Goal: Go to known website: Access a specific website the user already knows

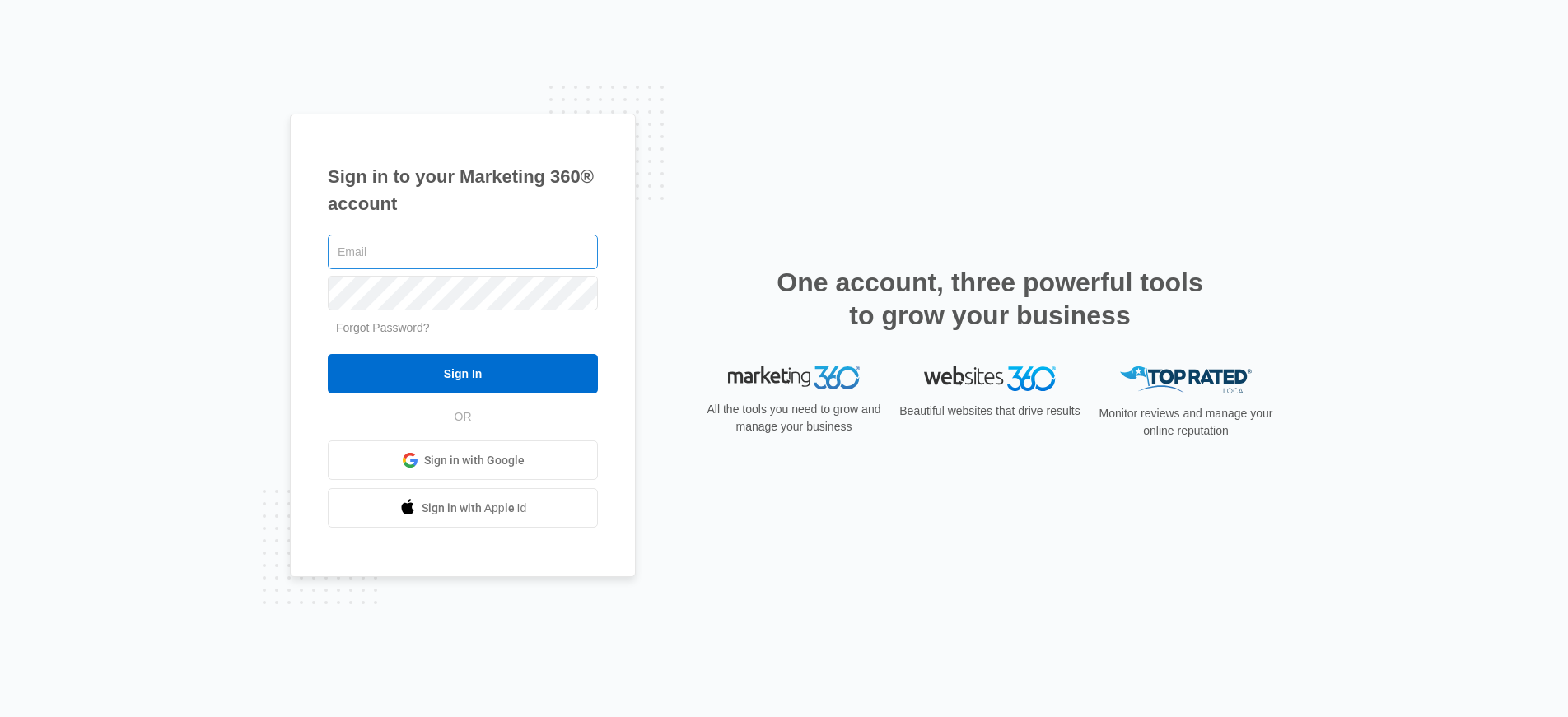
type input "[PERSON_NAME][EMAIL_ADDRESS][PERSON_NAME][DOMAIN_NAME]"
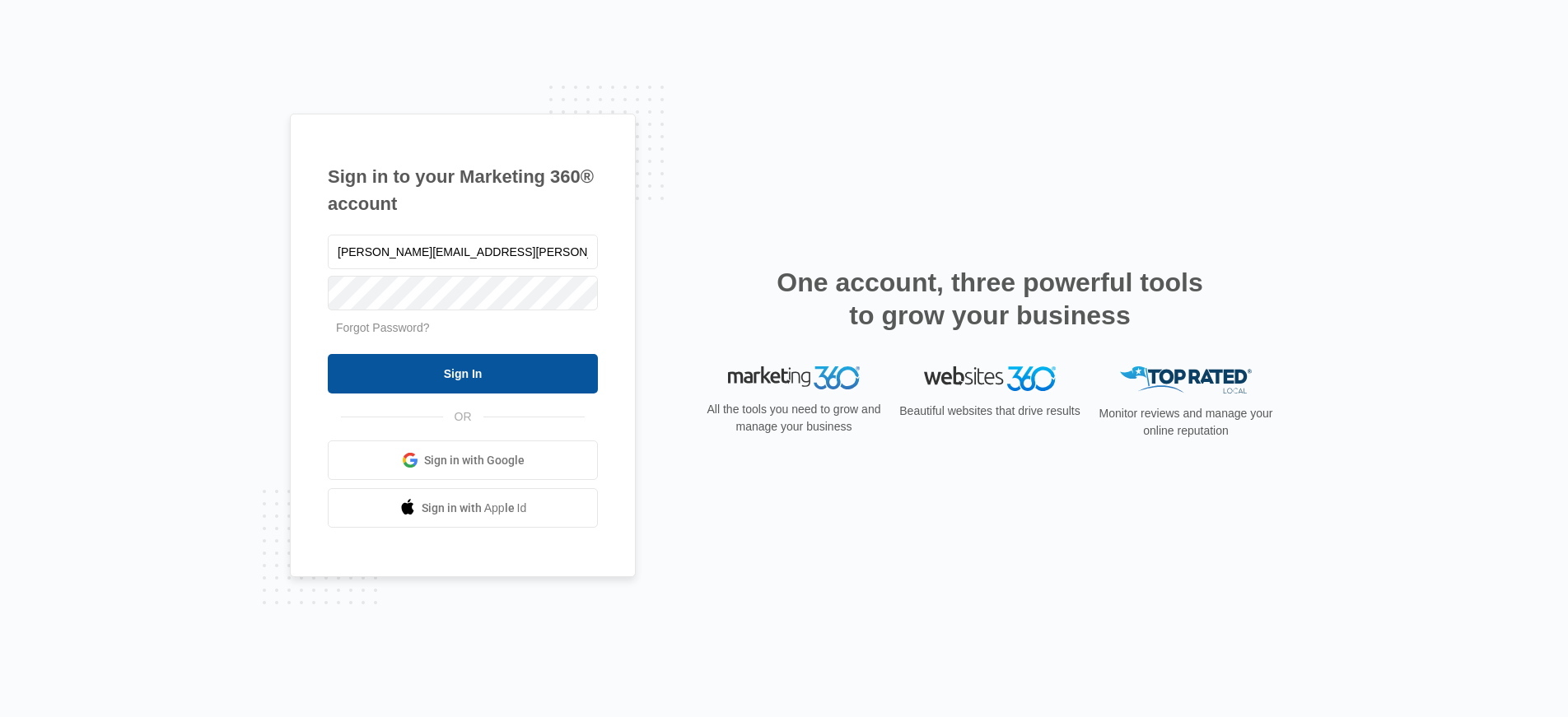
click at [474, 373] on input "Sign In" at bounding box center [463, 373] width 270 height 39
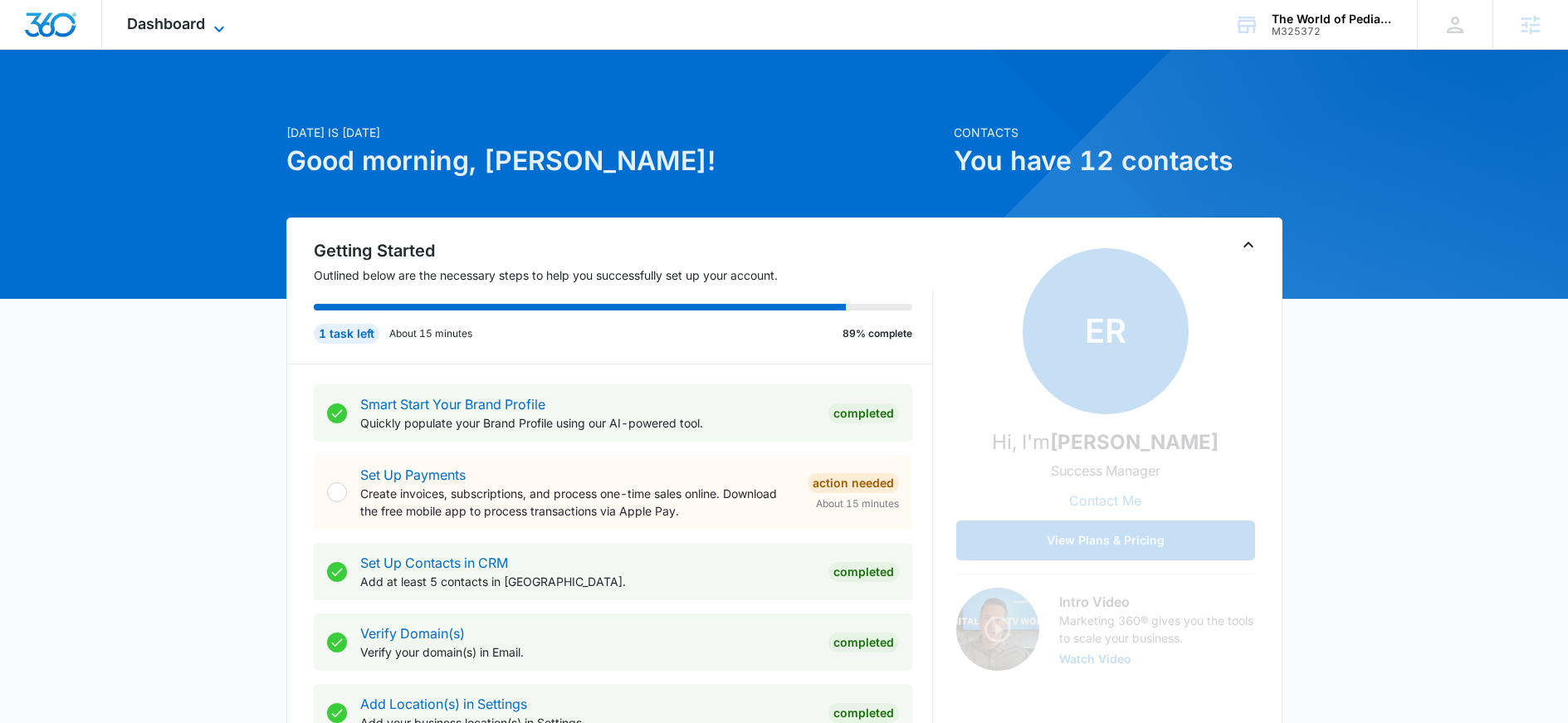
click at [185, 24] on span "Dashboard" at bounding box center [165, 23] width 78 height 18
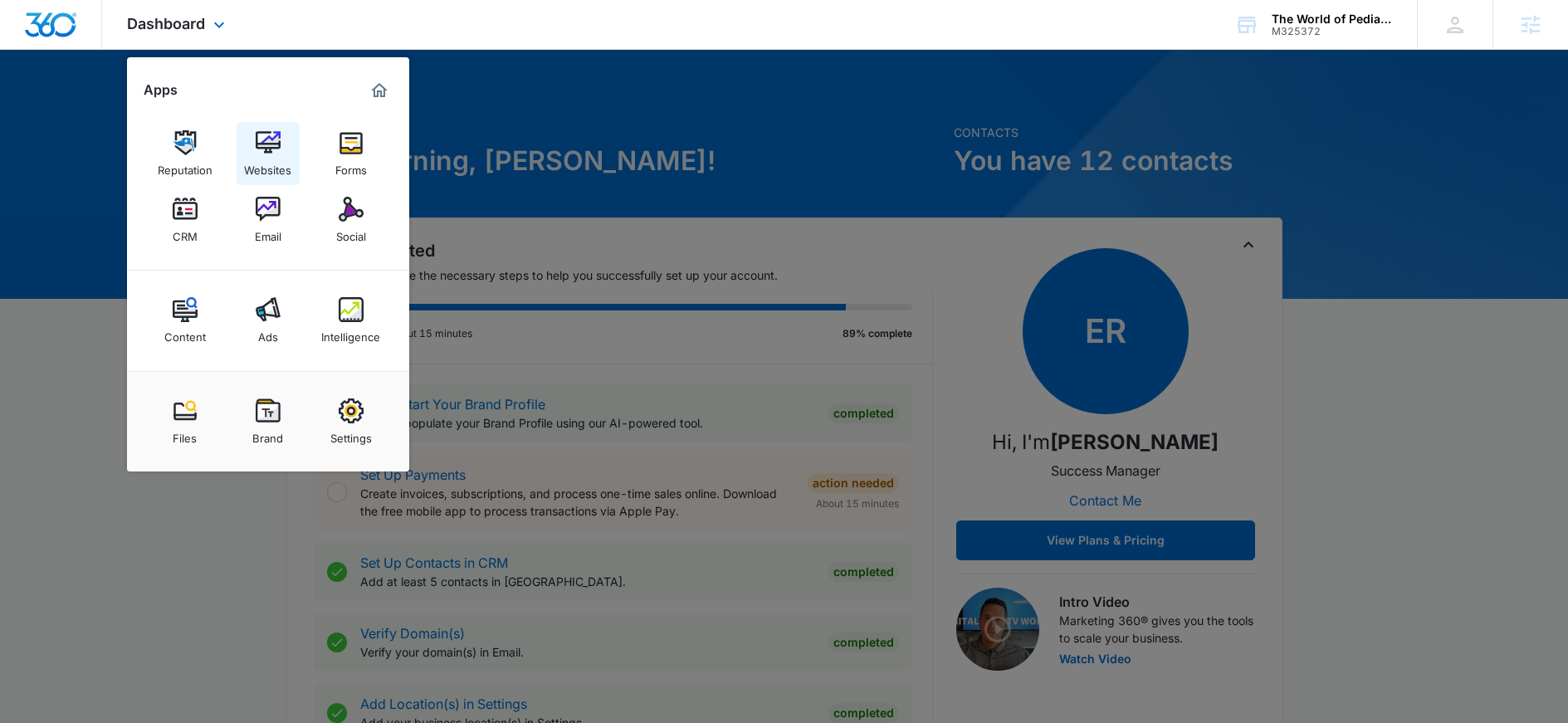
click at [263, 154] on link "Websites" at bounding box center [268, 153] width 63 height 63
